Goal: Transaction & Acquisition: Purchase product/service

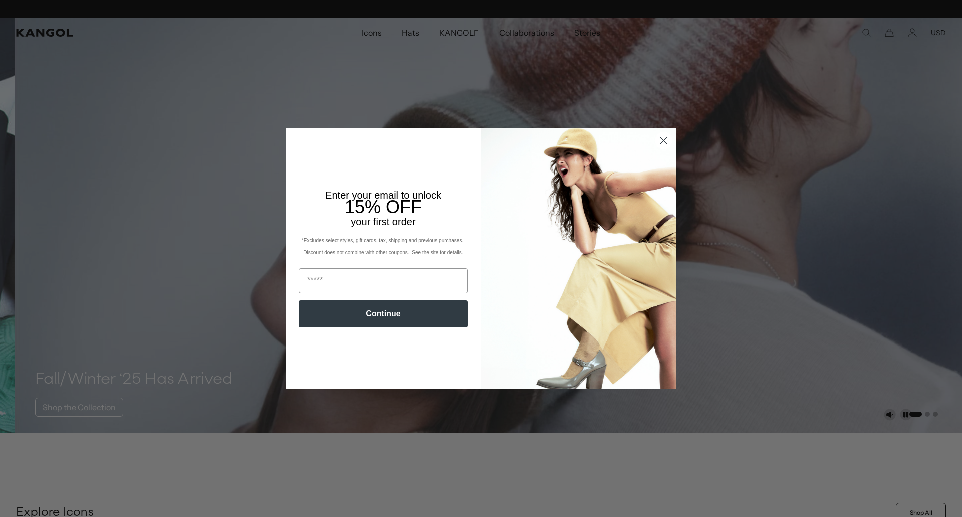
drag, startPoint x: 0, startPoint y: 0, endPoint x: 660, endPoint y: 141, distance: 674.4
click at [661, 141] on icon "Close dialog" at bounding box center [664, 140] width 7 height 7
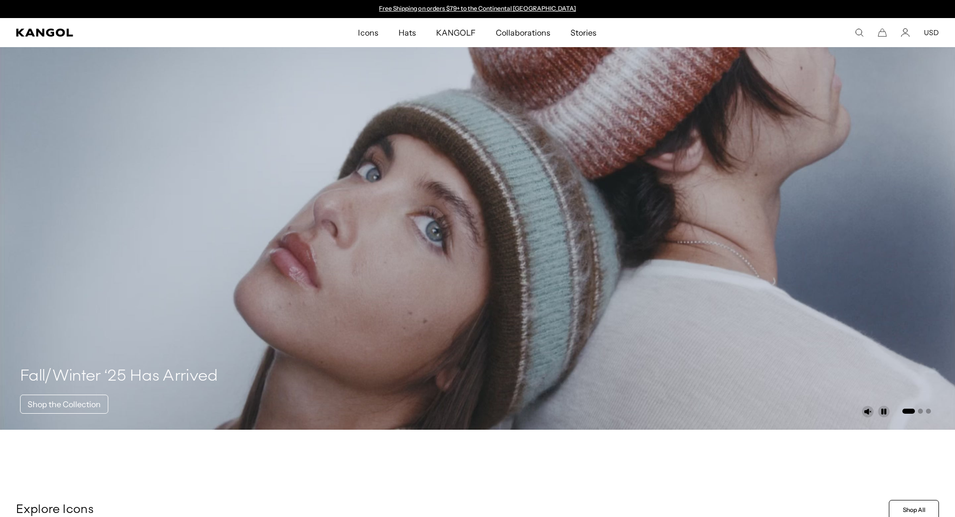
scroll to position [852, 0]
